Goal: Task Accomplishment & Management: Manage account settings

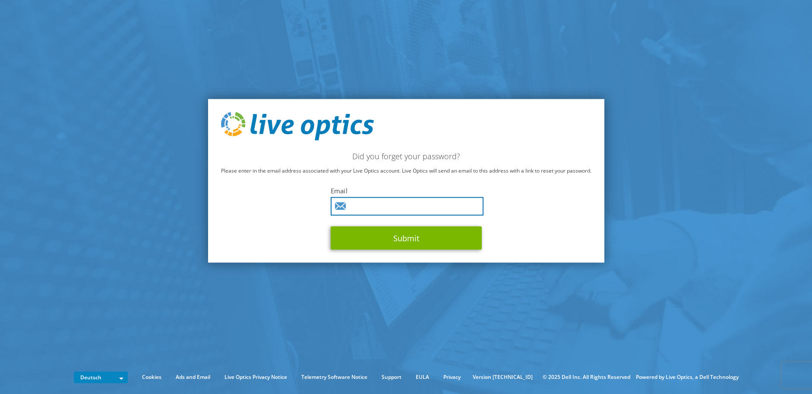
click at [420, 208] on input "text" at bounding box center [407, 206] width 153 height 19
type input "falk.schueller@adn.de"
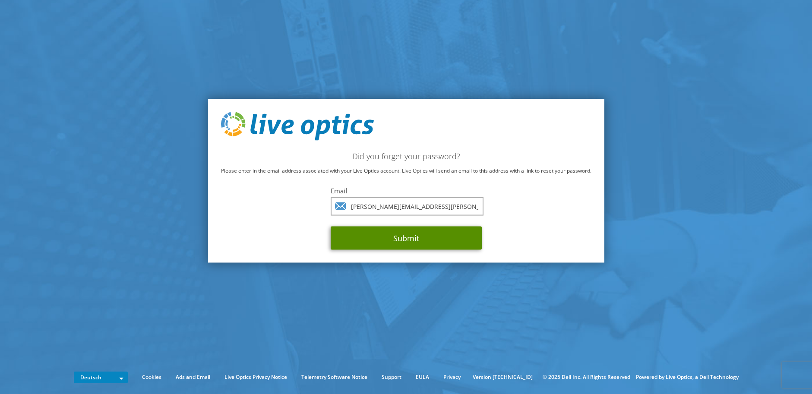
click at [400, 242] on button "Submit" at bounding box center [406, 237] width 151 height 23
click at [460, 239] on button "Submit" at bounding box center [406, 237] width 151 height 23
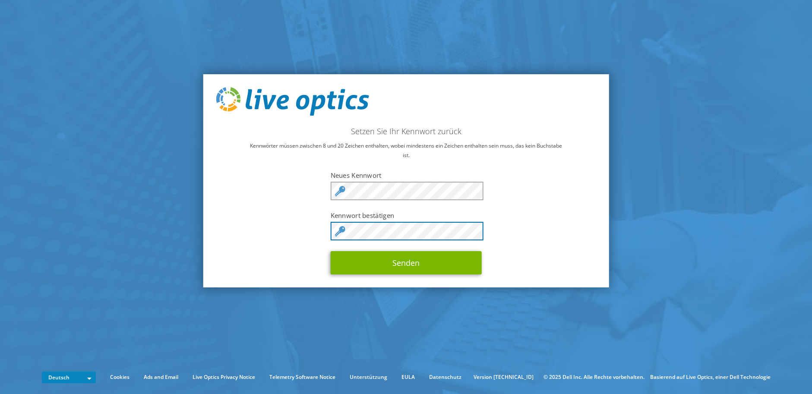
click at [331, 251] on button "Senden" at bounding box center [406, 262] width 151 height 23
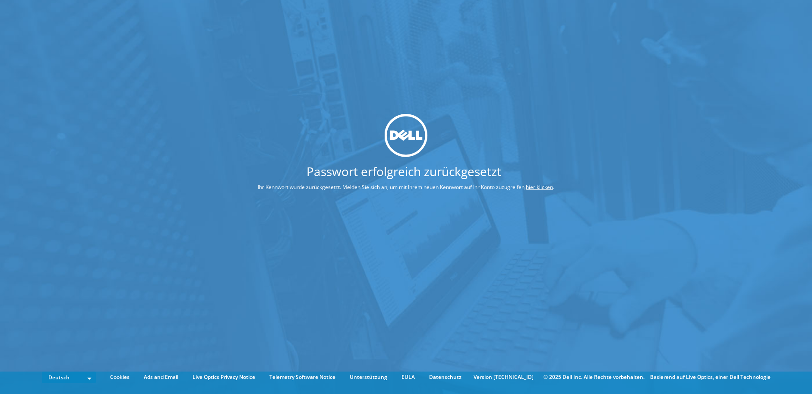
click at [537, 189] on link "hier klicken" at bounding box center [539, 187] width 27 height 7
